Goal: Task Accomplishment & Management: Manage account settings

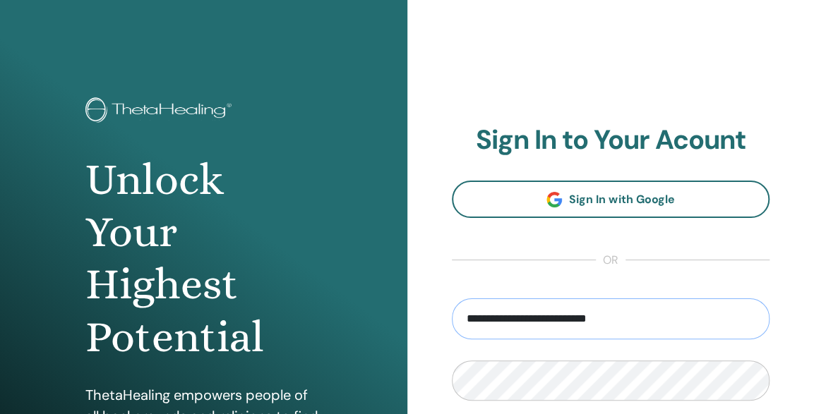
type input "**********"
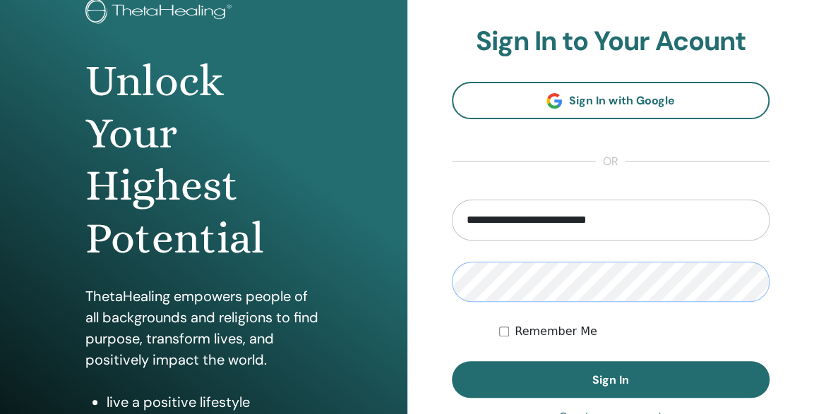
scroll to position [147, 0]
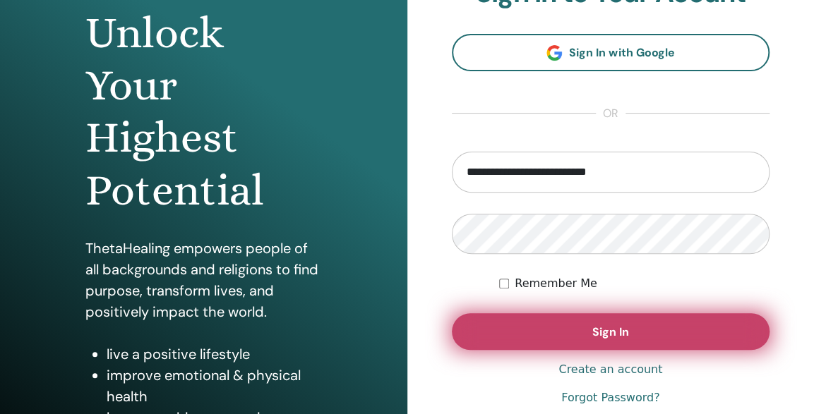
click at [580, 332] on button "Sign In" at bounding box center [611, 331] width 318 height 37
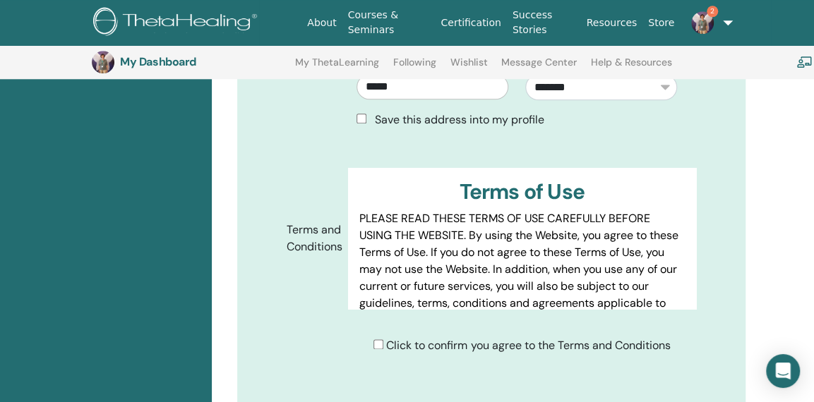
scroll to position [657, 0]
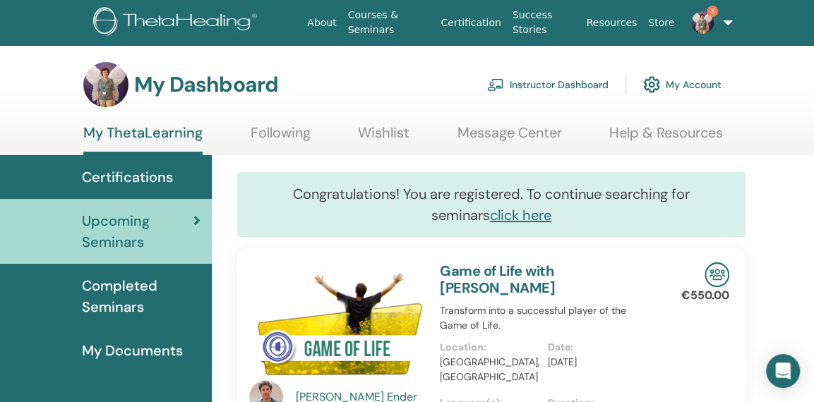
click at [719, 22] on link "3" at bounding box center [704, 22] width 49 height 45
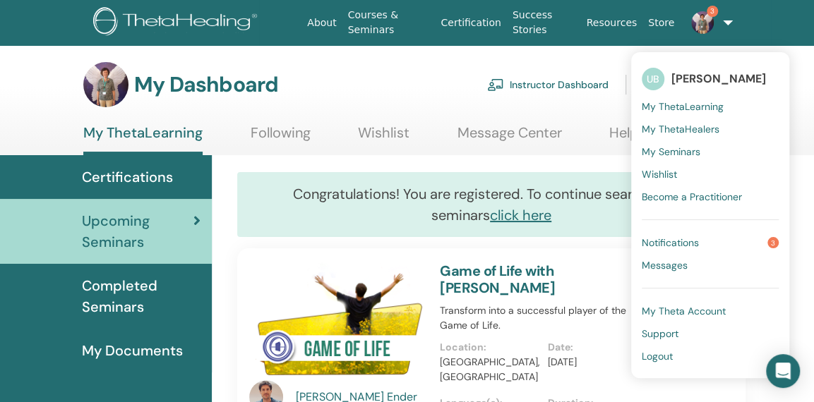
click at [719, 22] on link "3" at bounding box center [704, 22] width 49 height 45
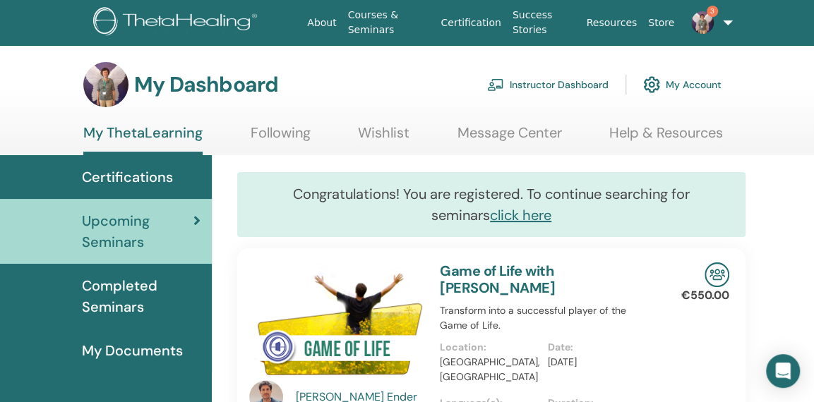
click at [719, 22] on link "3" at bounding box center [704, 22] width 49 height 45
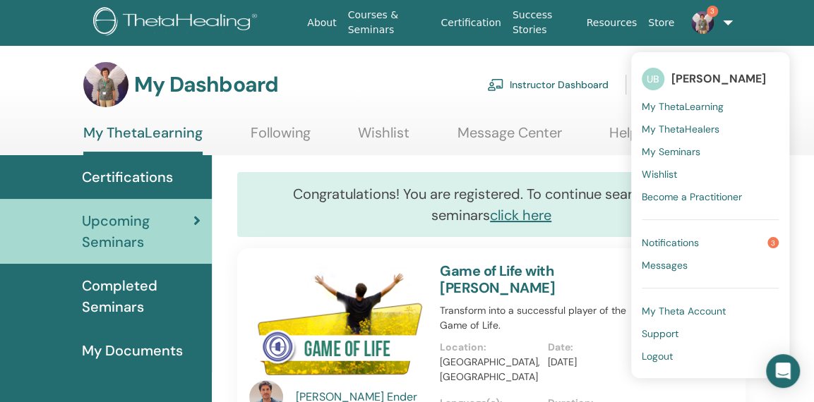
click at [662, 241] on span "Notifications" at bounding box center [670, 243] width 57 height 13
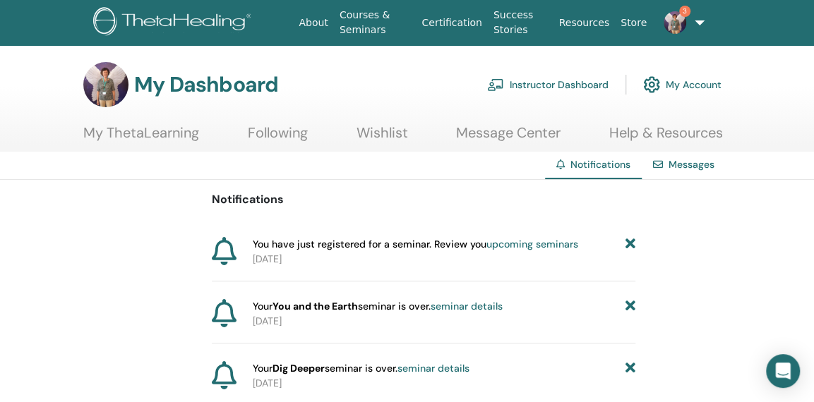
click at [694, 22] on link "3" at bounding box center [673, 22] width 43 height 45
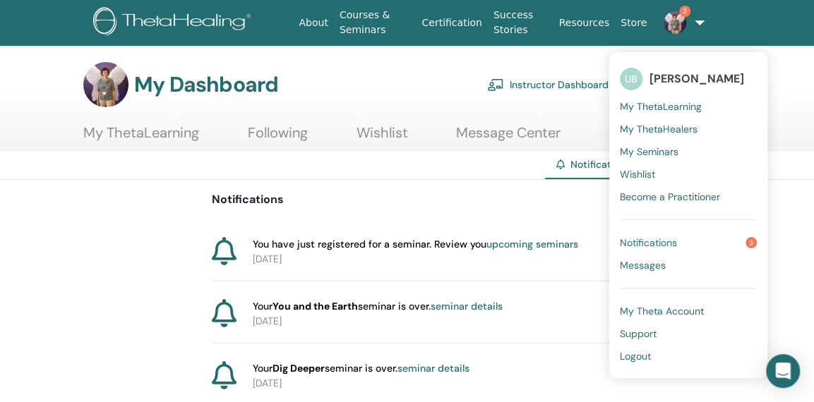
click at [625, 356] on span "Logout" at bounding box center [635, 356] width 31 height 13
